Goal: Complete application form: Complete application form

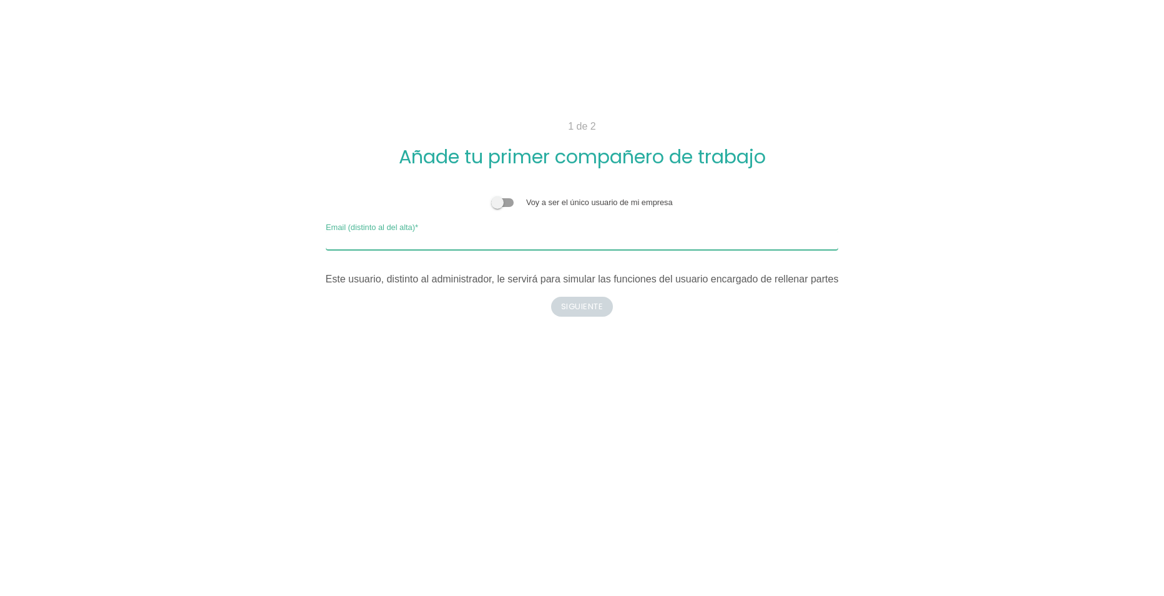
click at [510, 250] on input "Email (distinto al del alta)" at bounding box center [582, 240] width 513 height 20
type input "[PERSON_NAME][EMAIL_ADDRESS][DOMAIN_NAME]"
click at [597, 305] on button "Siguiente" at bounding box center [582, 307] width 62 height 20
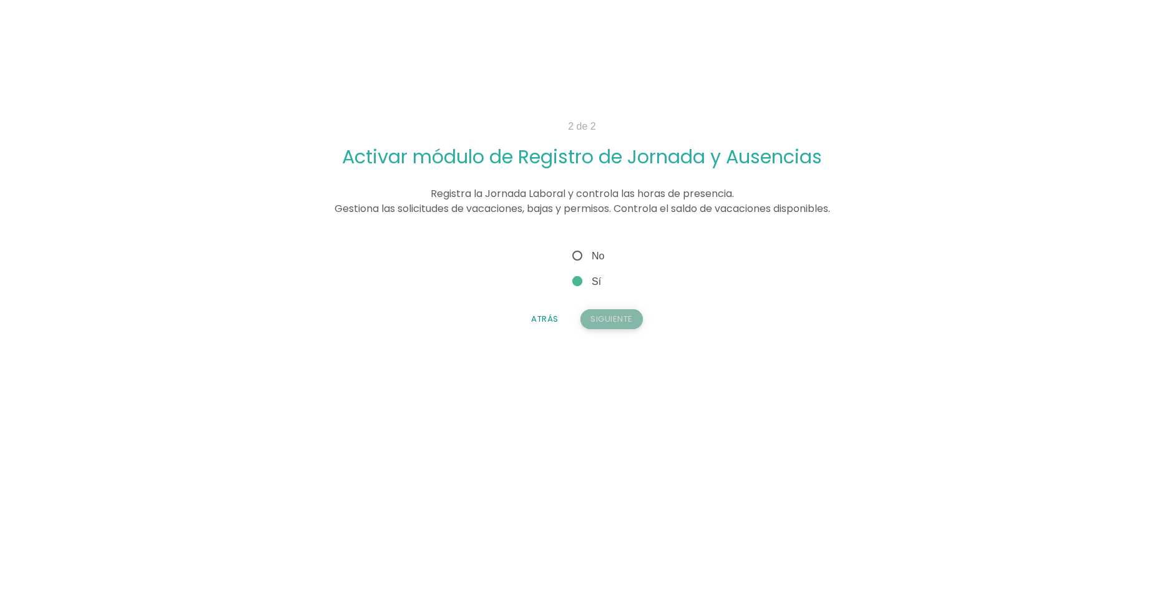
click at [620, 319] on button "Siguiente" at bounding box center [611, 319] width 62 height 20
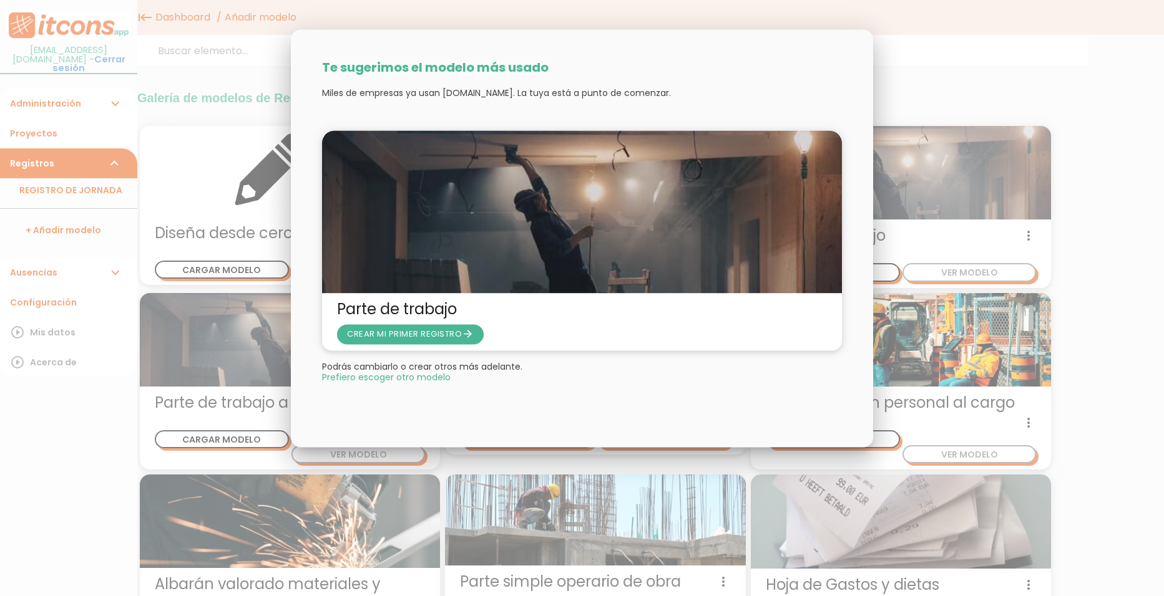
click at [421, 348] on div "Parte de trabajo CREAR MI PRIMER REGISTRO arrow_forward" at bounding box center [582, 321] width 520 height 57
click at [426, 333] on span "CREAR MI PRIMER REGISTRO arrow_forward" at bounding box center [410, 334] width 127 height 12
